Goal: Check status

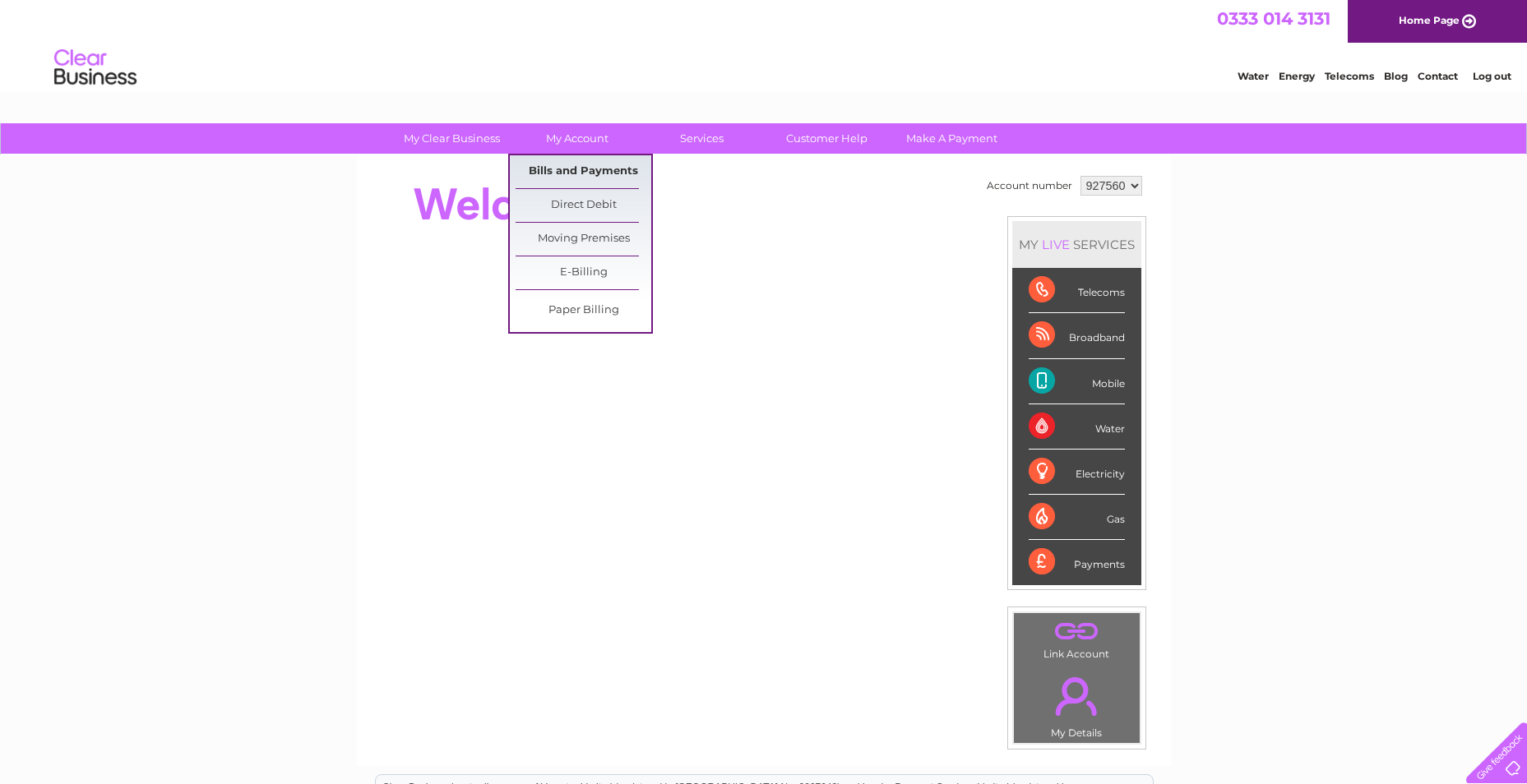
click at [566, 171] on link "Bills and Payments" at bounding box center [583, 172] width 136 height 33
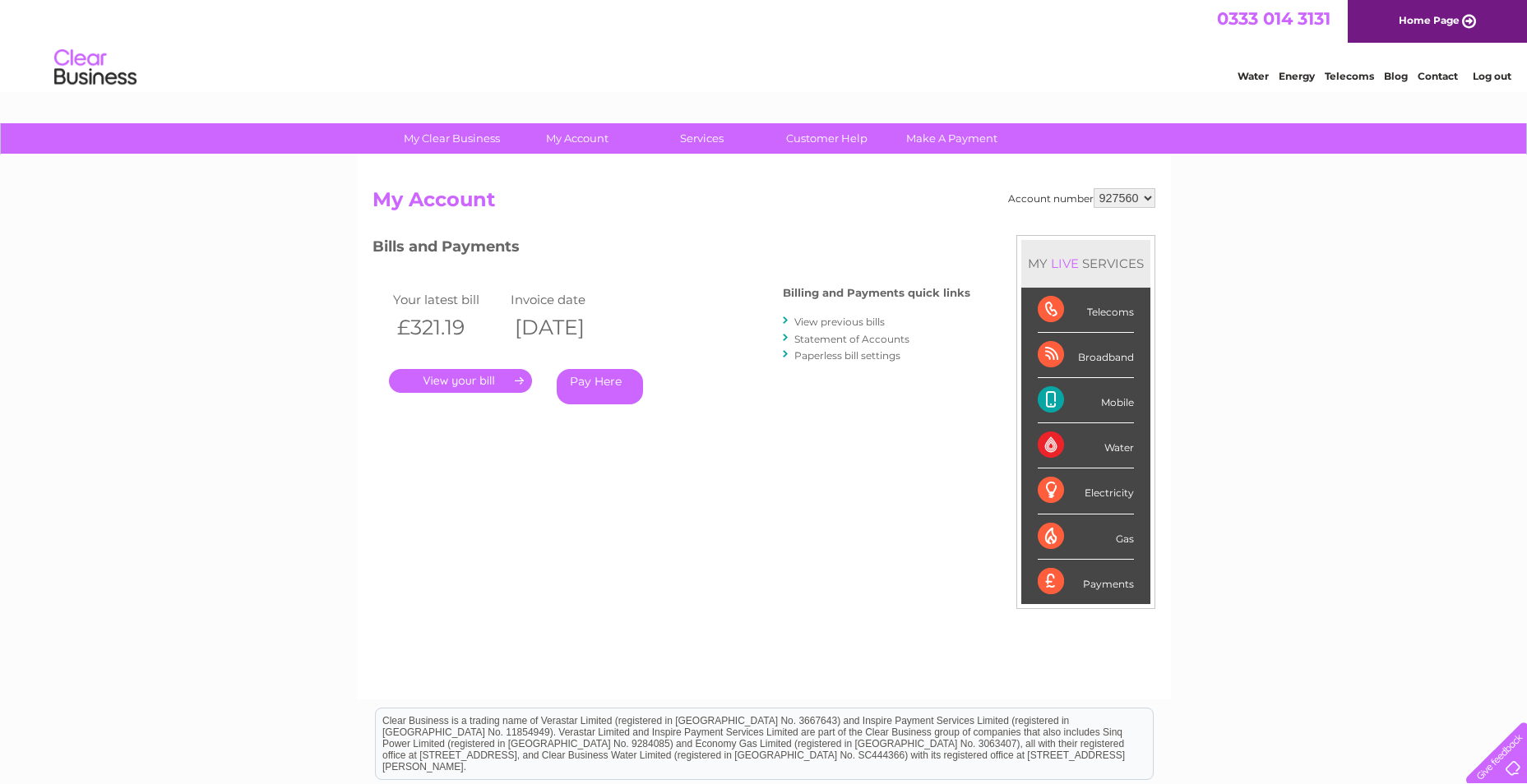
click at [484, 378] on link "." at bounding box center [461, 381] width 143 height 24
